Goal: Transaction & Acquisition: Purchase product/service

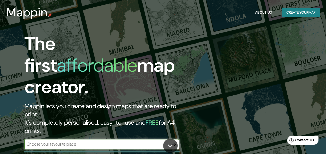
click at [53, 141] on input "text" at bounding box center [96, 144] width 144 height 6
type input "parque nacional nonguen"
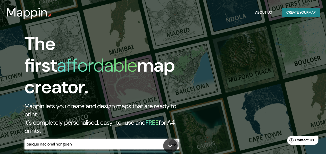
click at [173, 142] on icon "button" at bounding box center [174, 144] width 4 height 4
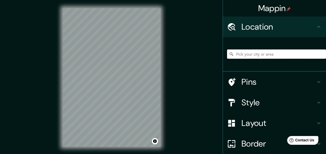
click at [266, 54] on input "Pick your city or area" at bounding box center [276, 53] width 99 height 9
type input "[GEOGRAPHIC_DATA], [GEOGRAPHIC_DATA], [GEOGRAPHIC_DATA]"
click at [320, 54] on icon "Clear" at bounding box center [321, 54] width 3 height 3
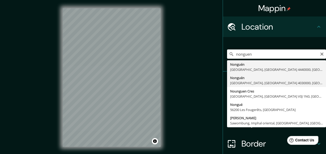
type input "Nonguén, [GEOGRAPHIC_DATA], [GEOGRAPHIC_DATA] 4030000, [GEOGRAPHIC_DATA]"
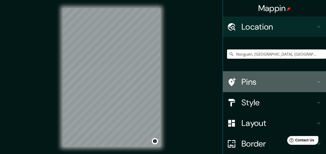
click at [317, 87] on div "Pins" at bounding box center [274, 82] width 103 height 21
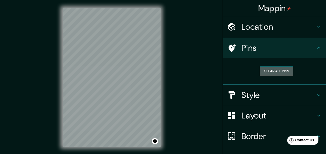
click at [272, 70] on button "Clear all pins" at bounding box center [276, 71] width 33 height 10
click at [289, 98] on h4 "Style" at bounding box center [278, 95] width 74 height 10
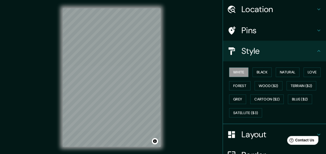
scroll to position [26, 0]
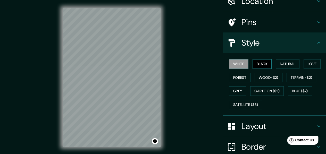
click at [256, 67] on button "Black" at bounding box center [261, 64] width 19 height 10
click at [290, 61] on button "Natural" at bounding box center [288, 64] width 24 height 10
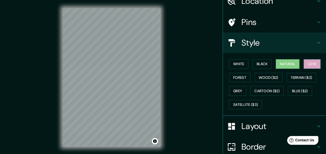
click at [306, 68] on button "Love" at bounding box center [311, 64] width 17 height 10
click at [233, 75] on button "Forest" at bounding box center [239, 78] width 21 height 10
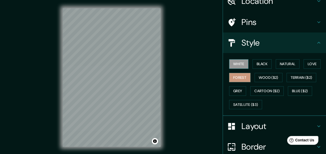
click at [229, 61] on button "White" at bounding box center [238, 64] width 19 height 10
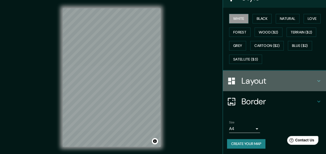
click at [283, 78] on h4 "Layout" at bounding box center [278, 81] width 74 height 10
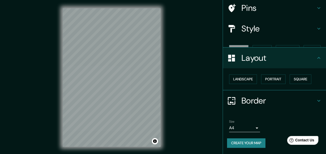
scroll to position [31, 0]
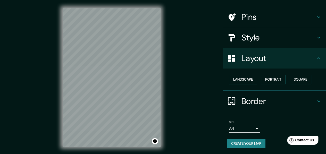
click at [244, 78] on button "Landscape" at bounding box center [243, 80] width 28 height 10
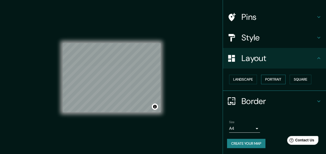
click at [271, 79] on button "Portrait" at bounding box center [273, 80] width 24 height 10
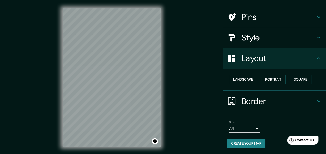
click at [289, 79] on button "Square" at bounding box center [300, 80] width 22 height 10
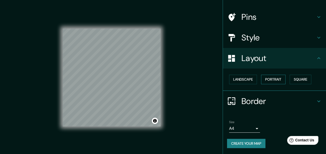
click at [269, 79] on button "Portrait" at bounding box center [273, 80] width 24 height 10
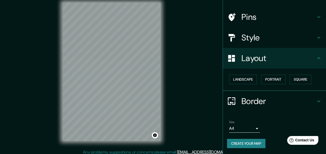
scroll to position [9, 0]
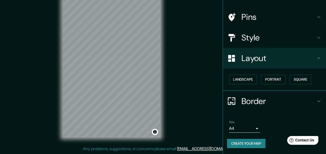
click at [290, 102] on h4 "Border" at bounding box center [278, 101] width 74 height 10
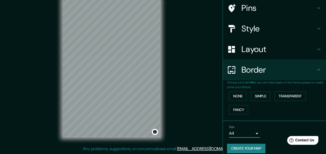
scroll to position [45, 0]
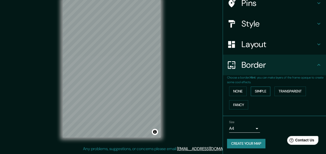
click at [260, 89] on button "Simple" at bounding box center [261, 92] width 20 height 10
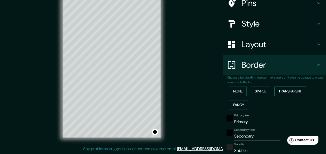
click at [281, 89] on button "Transparent" at bounding box center [289, 92] width 31 height 10
click at [232, 92] on button "None" at bounding box center [238, 92] width 18 height 10
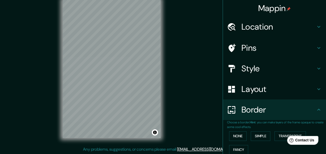
scroll to position [0, 0]
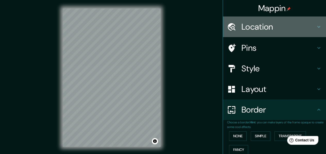
click at [312, 23] on div "Location" at bounding box center [274, 26] width 103 height 21
